Goal: Transaction & Acquisition: Obtain resource

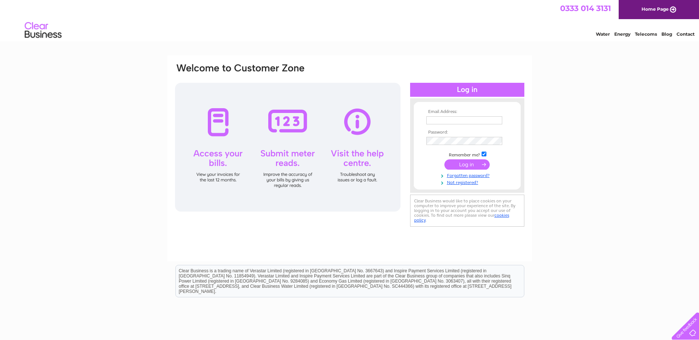
click at [436, 122] on input "text" at bounding box center [464, 120] width 76 height 8
type input "phil.eckersley@bridgewaterhomecare.co.uk"
click at [457, 136] on td at bounding box center [466, 141] width 85 height 12
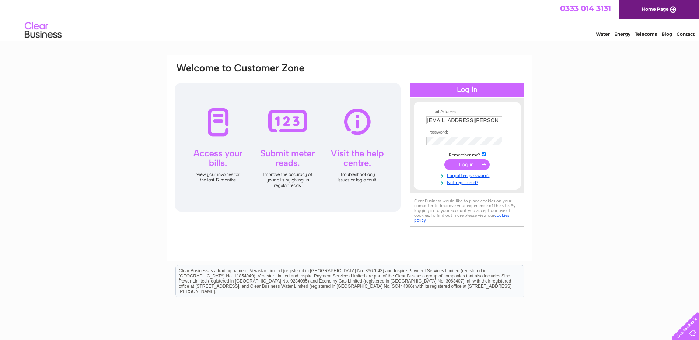
drag, startPoint x: 428, startPoint y: 159, endPoint x: 433, endPoint y: 153, distance: 7.1
click at [429, 159] on td at bounding box center [466, 165] width 85 height 14
click at [468, 164] on input "submit" at bounding box center [466, 164] width 45 height 10
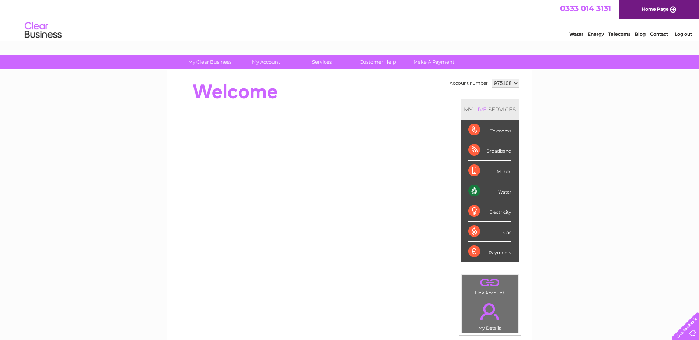
click at [425, 20] on div "Water Energy Telecoms Blog Contact Log out" at bounding box center [349, 31] width 699 height 24
click at [472, 192] on div "Water" at bounding box center [489, 191] width 43 height 20
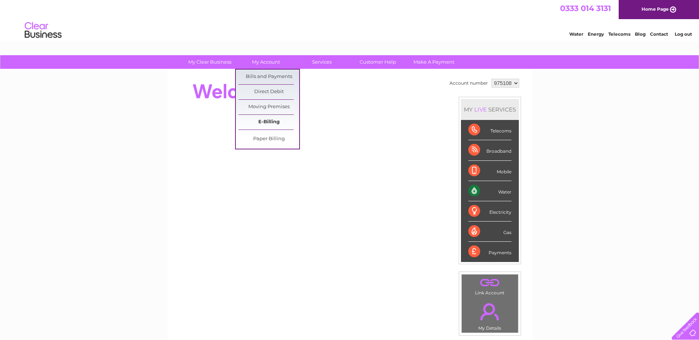
click at [263, 121] on link "E-Billing" at bounding box center [268, 122] width 61 height 15
click at [265, 75] on link "Bills and Payments" at bounding box center [268, 77] width 61 height 15
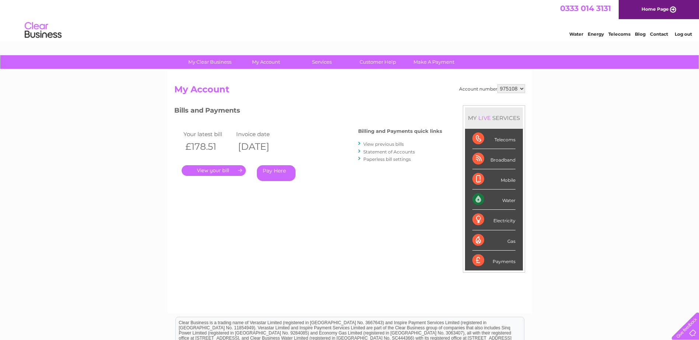
click at [210, 170] on link "." at bounding box center [214, 170] width 64 height 11
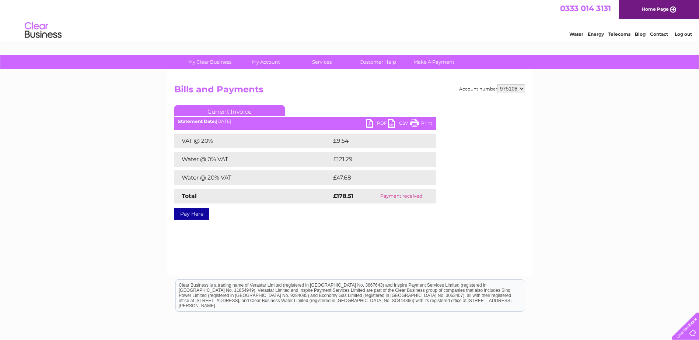
click at [380, 122] on link "PDF" at bounding box center [377, 124] width 22 height 11
click at [524, 87] on select "975108 980234" at bounding box center [511, 88] width 28 height 9
select select "980234"
click at [497, 84] on select "975108 980234" at bounding box center [511, 88] width 28 height 9
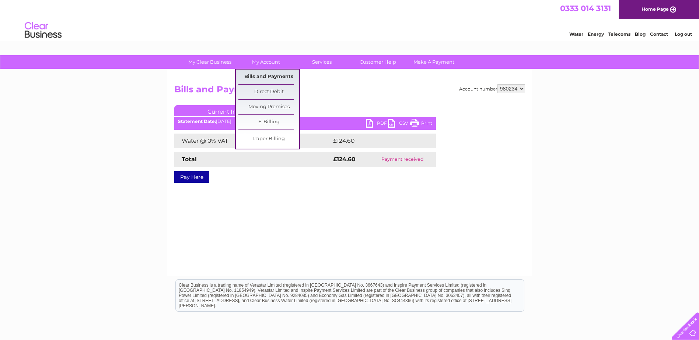
click at [263, 78] on link "Bills and Payments" at bounding box center [268, 77] width 61 height 15
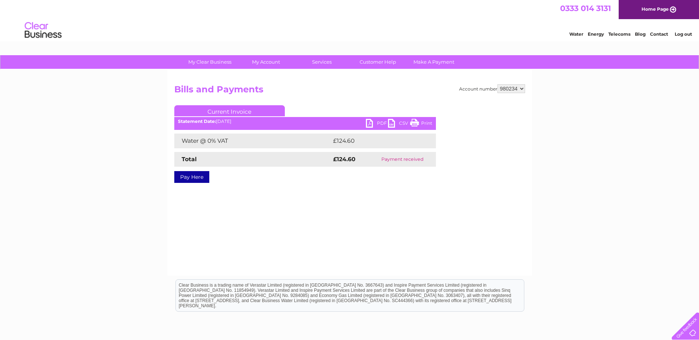
click at [380, 122] on link "PDF" at bounding box center [377, 124] width 22 height 11
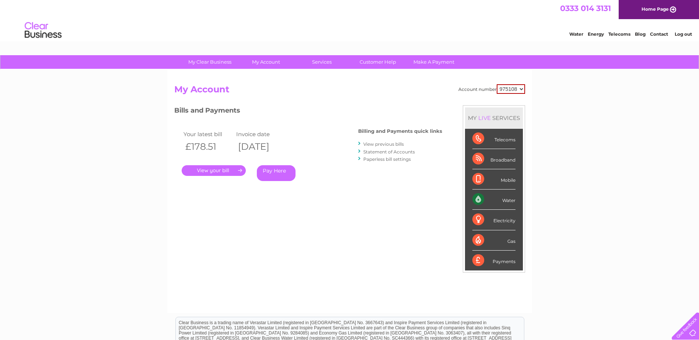
click at [210, 170] on link "." at bounding box center [214, 170] width 64 height 11
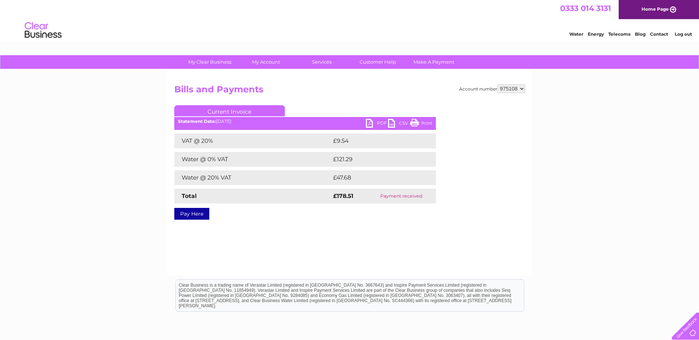
click at [380, 122] on link "PDF" at bounding box center [377, 124] width 22 height 11
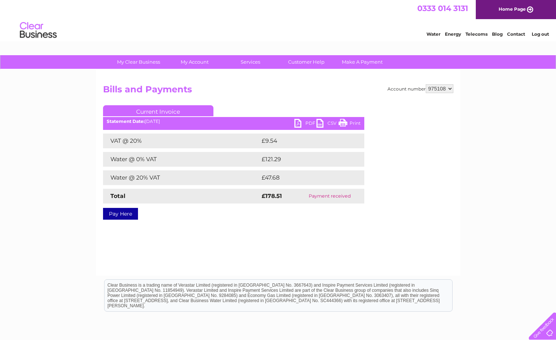
click at [451, 88] on select "975108 980234" at bounding box center [440, 88] width 28 height 9
select select "980234"
click at [426, 84] on select "975108 980234" at bounding box center [440, 88] width 28 height 9
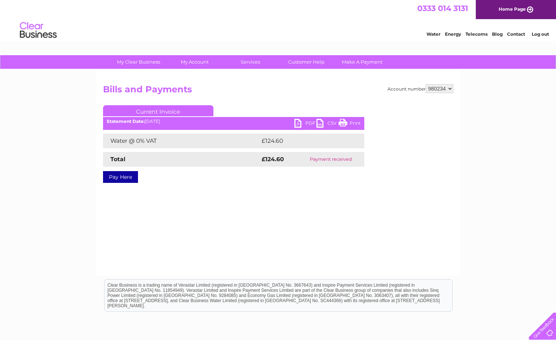
click at [306, 123] on link "PDF" at bounding box center [306, 124] width 22 height 11
